Goal: Task Accomplishment & Management: Use online tool/utility

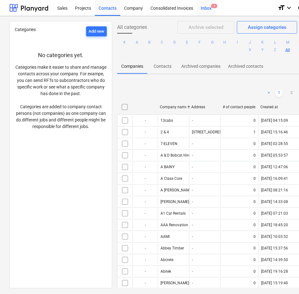
click at [206, 10] on div "Inbox 4" at bounding box center [206, 8] width 19 height 16
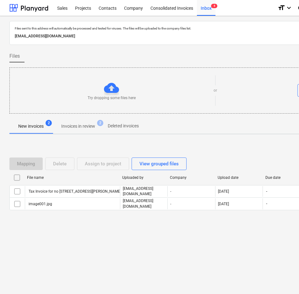
click at [128, 236] on div "Files sent to this address will automatically be processed and tested for virus…" at bounding box center [215, 155] width 430 height 278
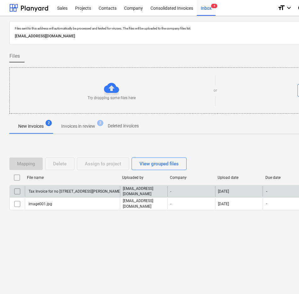
click at [90, 192] on div "Tax Invoice for no [STREET_ADDRESS][PERSON_NAME] dated [DATE] INV 2036.pdf" at bounding box center [97, 191] width 139 height 4
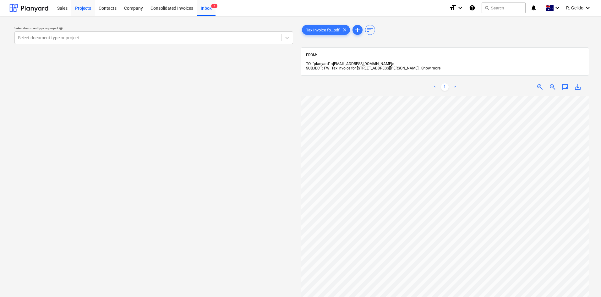
click at [83, 8] on div "Projects" at bounding box center [83, 8] width 24 height 16
